Goal: Find specific page/section: Find specific page/section

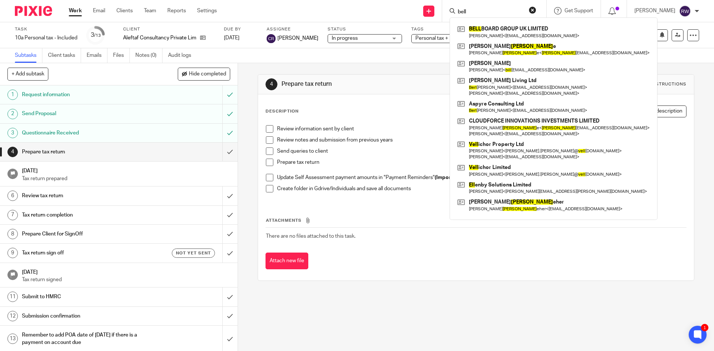
drag, startPoint x: 484, startPoint y: 9, endPoint x: 373, endPoint y: 5, distance: 111.6
click at [374, 6] on div "Send new email Create task Add client Request signature bell BELL BOARD GROUP U…" at bounding box center [471, 11] width 486 height 22
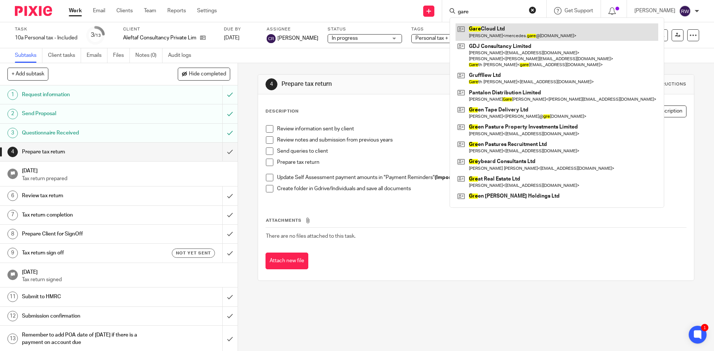
type input "gare"
click at [520, 24] on link at bounding box center [557, 31] width 203 height 17
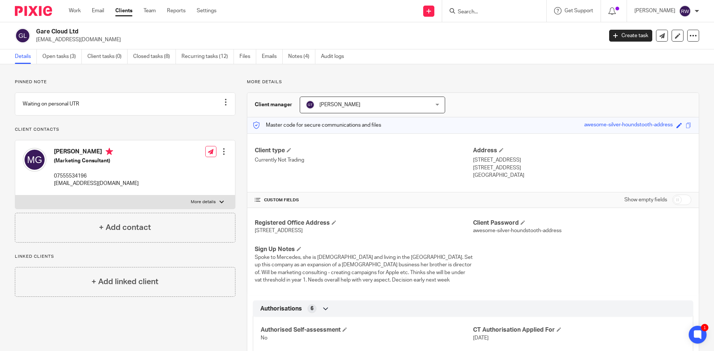
click at [483, 17] on div at bounding box center [494, 11] width 104 height 22
click at [482, 13] on input "Search" at bounding box center [490, 12] width 67 height 7
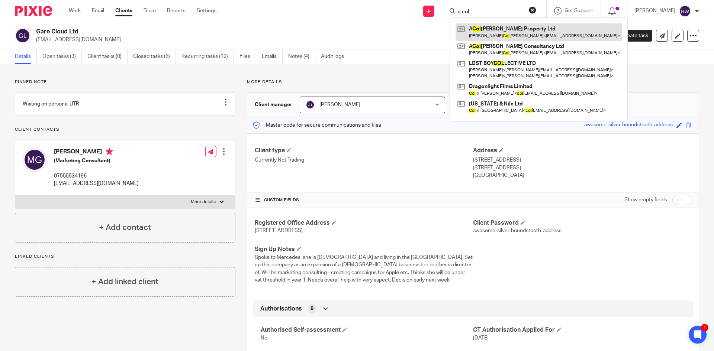
type input "a col"
click at [499, 27] on link at bounding box center [539, 31] width 166 height 17
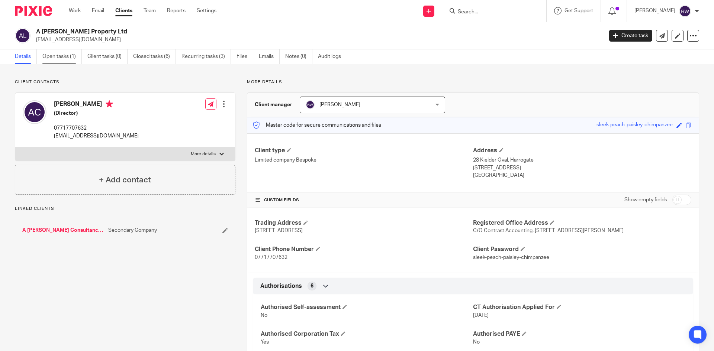
click at [73, 58] on link "Open tasks (1)" at bounding box center [61, 56] width 39 height 15
click at [71, 58] on link "Open tasks (1)" at bounding box center [61, 56] width 39 height 15
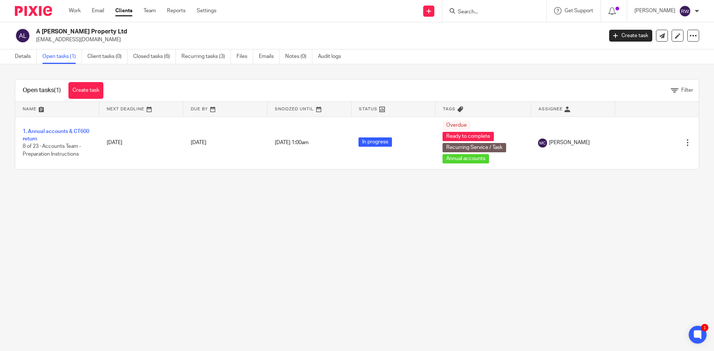
drag, startPoint x: 104, startPoint y: 32, endPoint x: 38, endPoint y: 32, distance: 65.8
click at [38, 32] on h2 "A [PERSON_NAME] Property Ltd" at bounding box center [261, 32] width 450 height 8
copy h2 "A [PERSON_NAME] Property Ltd"
